Goal: Task Accomplishment & Management: Manage account settings

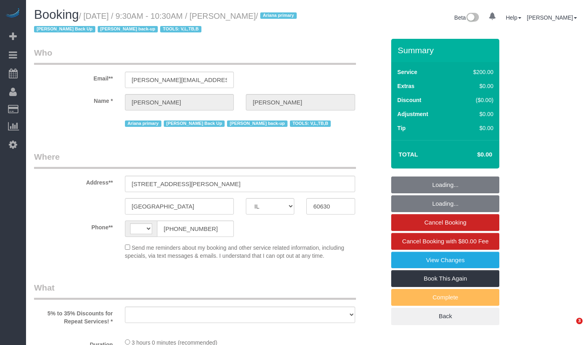
select select "IL"
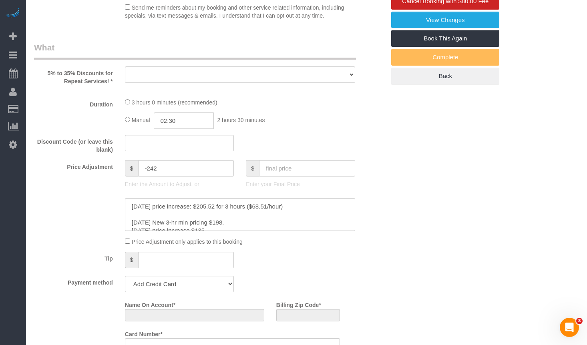
select select "string:[GEOGRAPHIC_DATA]"
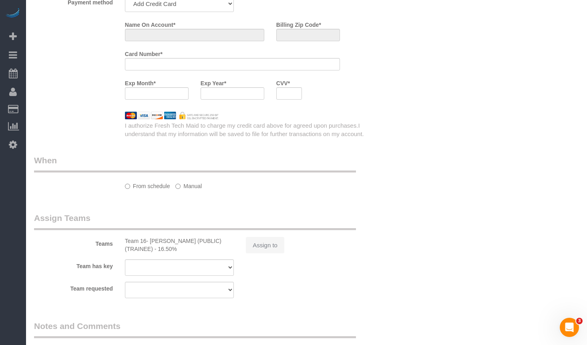
select select "object:827"
select select "string:fspay-32d6273e-5d93-4c5b-b611-1f7ba5f33c3a"
select select "number:1"
select select "number:69"
select select "number:139"
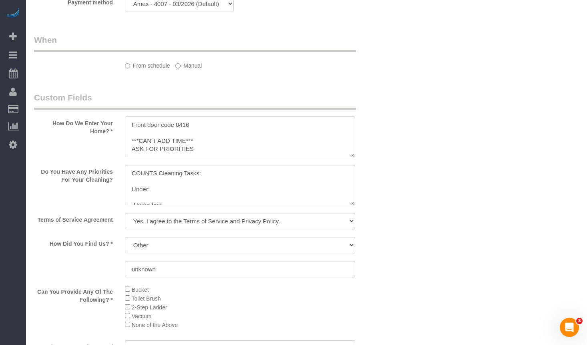
select select "512"
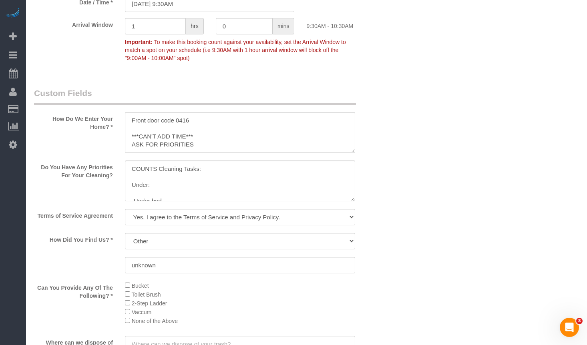
select select "object:1310"
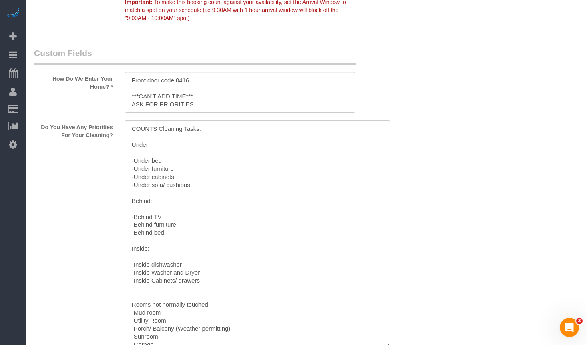
drag, startPoint x: 353, startPoint y: 157, endPoint x: 360, endPoint y: 323, distance: 165.2
click at [383, 341] on textarea at bounding box center [257, 234] width 265 height 227
click at [133, 132] on textarea at bounding box center [255, 233] width 261 height 225
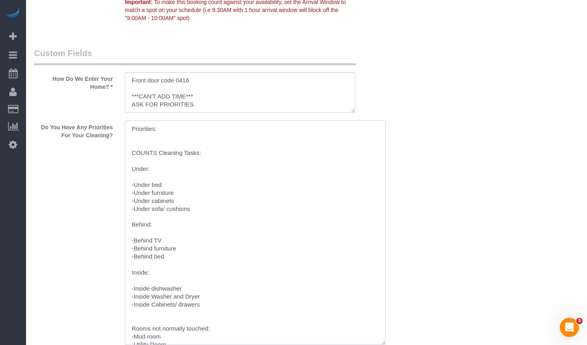
paste textarea "- The basement bathroom - Wipe the outside of all appliances - Vacuum the baseb…"
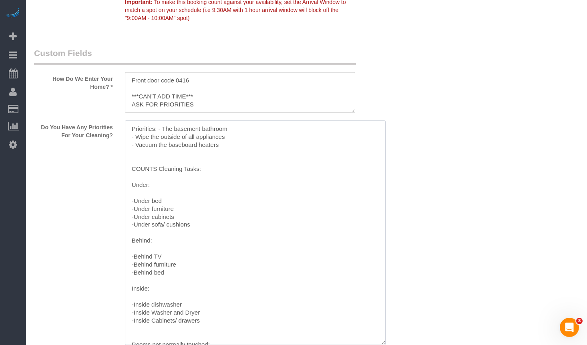
click at [157, 128] on textarea at bounding box center [255, 233] width 261 height 225
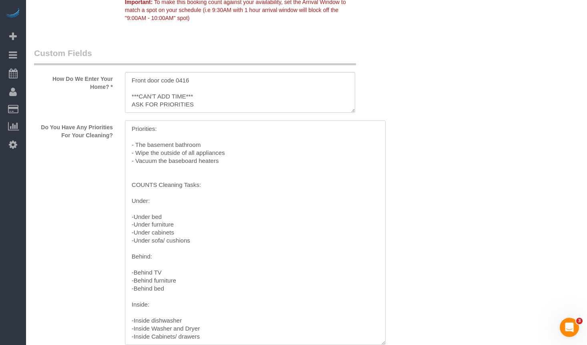
click at [171, 177] on textarea at bounding box center [255, 233] width 261 height 225
click at [147, 171] on textarea at bounding box center [255, 233] width 261 height 225
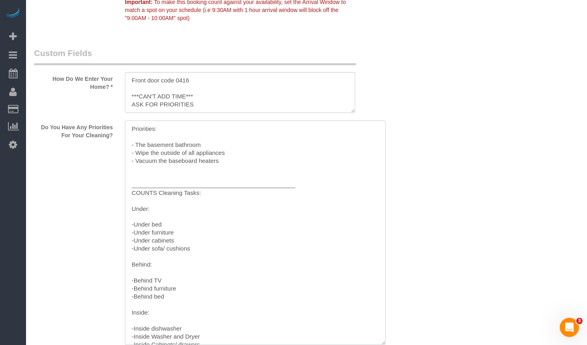
click at [139, 185] on textarea at bounding box center [255, 233] width 261 height 225
click at [196, 179] on textarea at bounding box center [255, 233] width 261 height 225
click at [323, 180] on textarea at bounding box center [255, 233] width 261 height 225
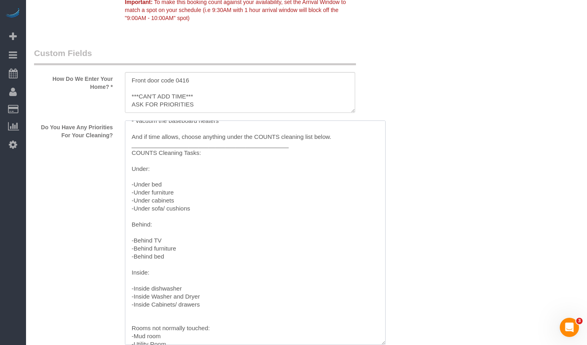
scroll to position [0, 0]
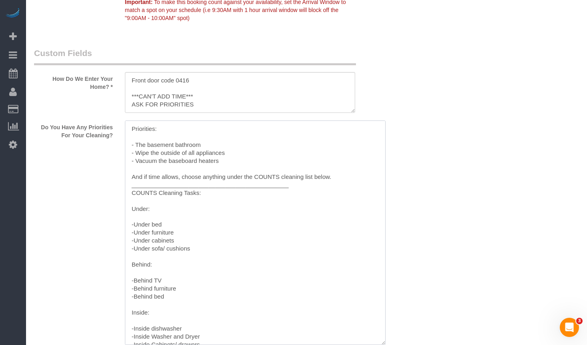
click at [133, 177] on textarea at bounding box center [255, 233] width 261 height 225
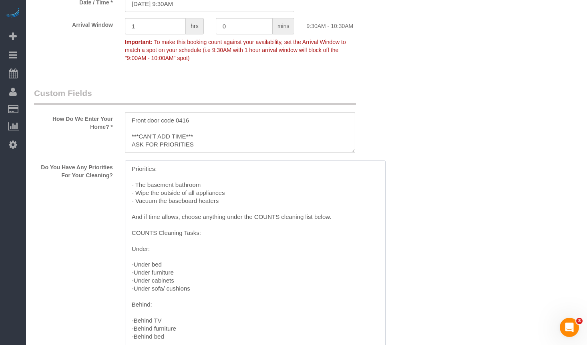
click at [177, 180] on textarea at bounding box center [255, 273] width 261 height 225
click at [184, 210] on textarea at bounding box center [255, 273] width 261 height 225
click at [180, 216] on textarea at bounding box center [255, 273] width 261 height 225
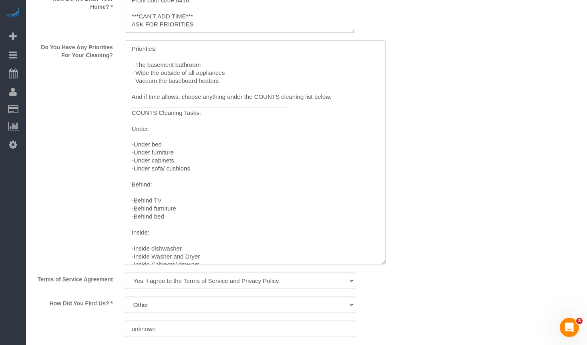
scroll to position [1144, 0]
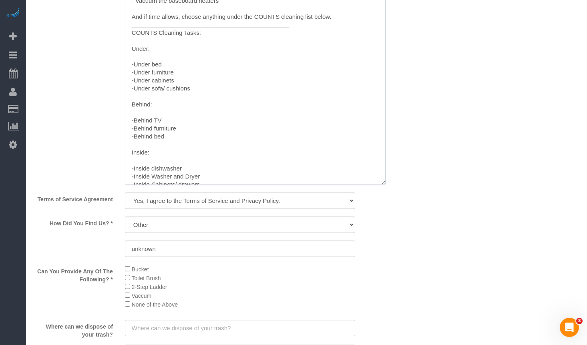
click at [308, 16] on textarea at bounding box center [255, 72] width 261 height 225
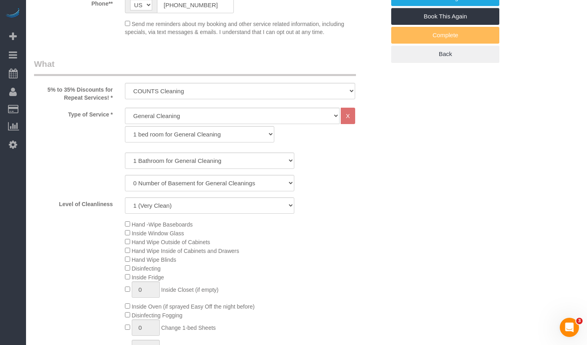
scroll to position [22, 0]
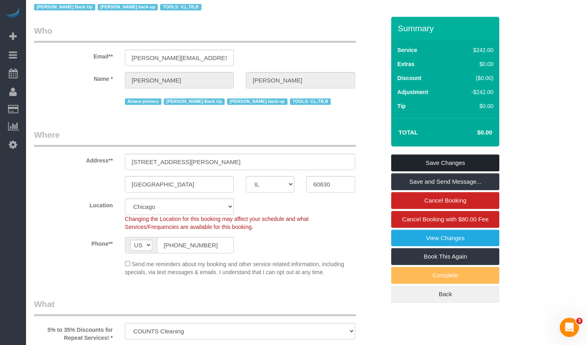
type textarea "Priorities: - The basement bathroom - Wipe the outside of all appliances - Vacu…"
click at [457, 163] on link "Save Changes" at bounding box center [445, 163] width 108 height 17
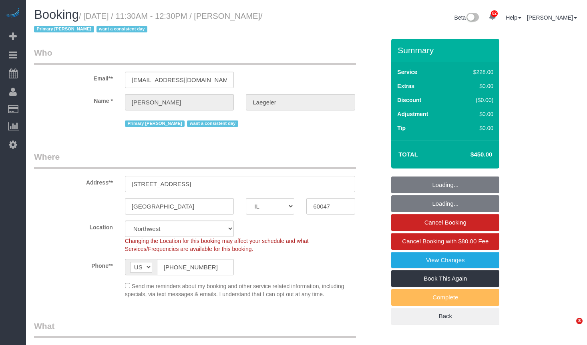
select select "IL"
select select "512"
select select "string:fspay-430a25aa-c1cd-4869-94be-73c67670e075"
select select "number:1"
select select "number:58"
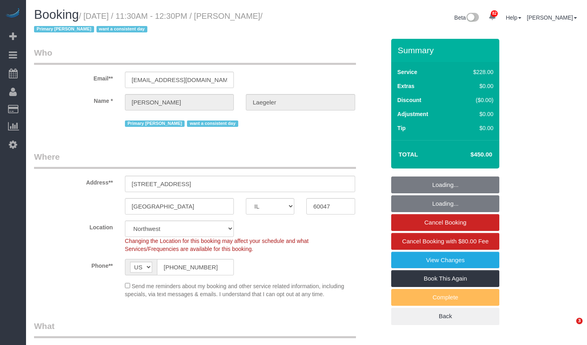
select select "number:139"
select select "number:106"
select select "object:1272"
select select "4"
select select "3"
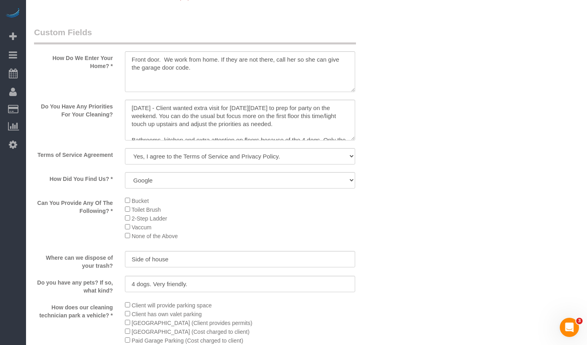
scroll to position [1000, 0]
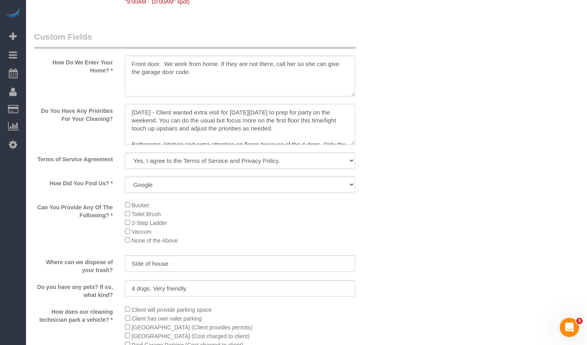
drag, startPoint x: 281, startPoint y: 128, endPoint x: 113, endPoint y: 115, distance: 168.8
click at [113, 115] on div "Do You Have Any Priorities For Your Cleaning?" at bounding box center [209, 125] width 363 height 42
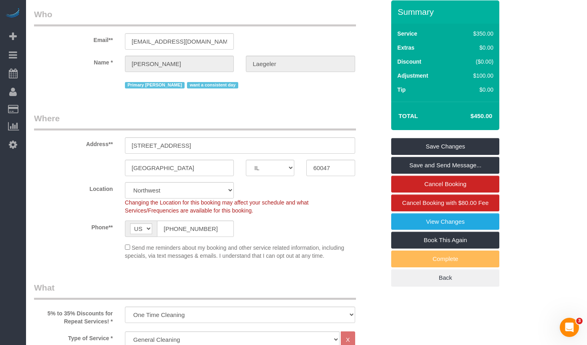
scroll to position [0, 0]
